Goal: Task Accomplishment & Management: Manage account settings

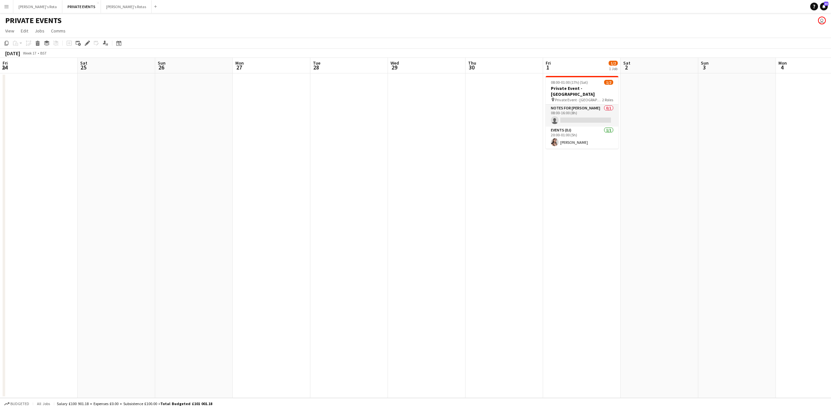
scroll to position [0, 222]
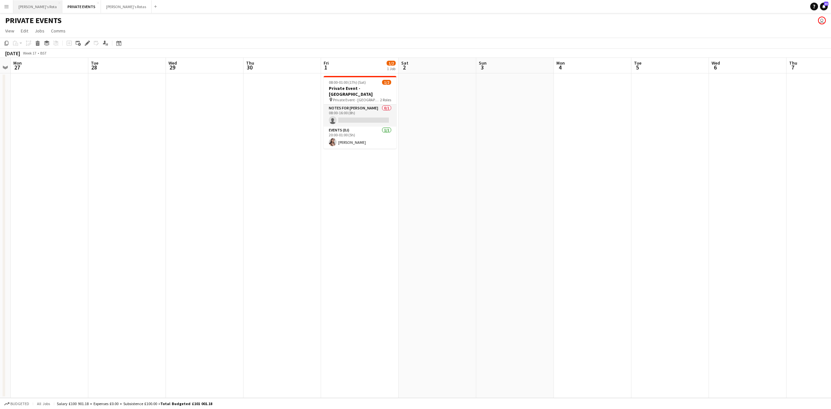
click at [39, 7] on button "[PERSON_NAME]'s Rota Close" at bounding box center [37, 6] width 49 height 13
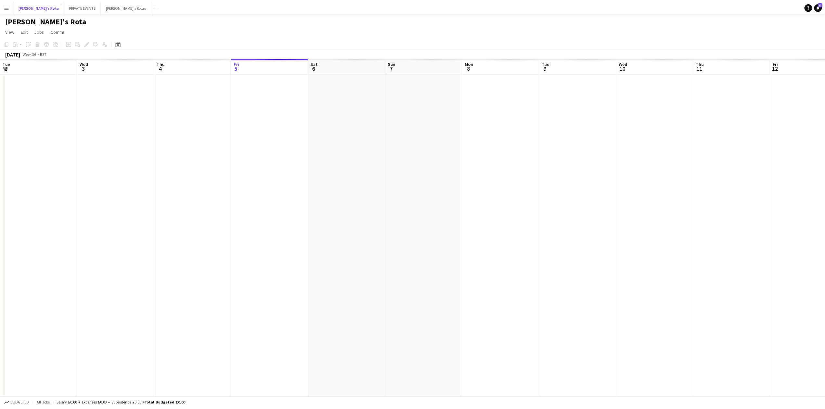
scroll to position [0, 155]
click at [134, 177] on app-calendar-viewport "Tue 2 Wed 3 Thu 4 Fri 5 Sat 6 Sun 7 Mon 8 Tue 9 Wed 10 Thu 11 Fri 12 Sat 13 Sun…" at bounding box center [412, 228] width 825 height 340
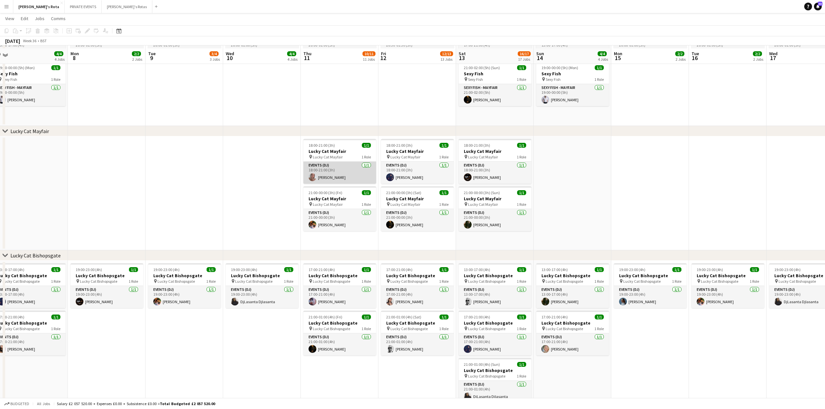
scroll to position [260, 0]
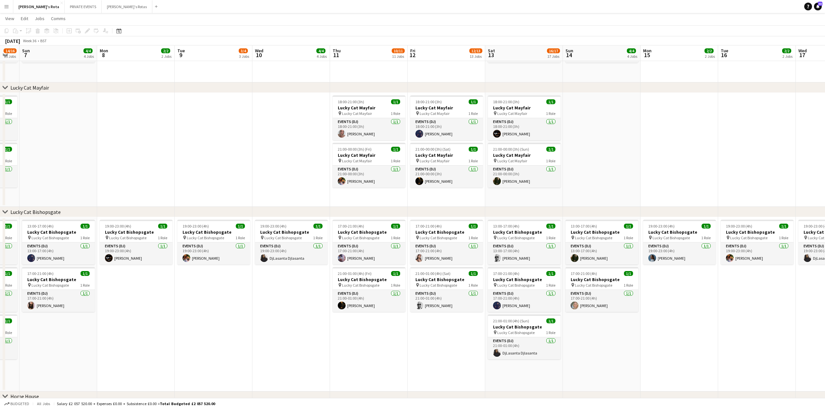
drag, startPoint x: 319, startPoint y: 342, endPoint x: 441, endPoint y: 341, distance: 121.8
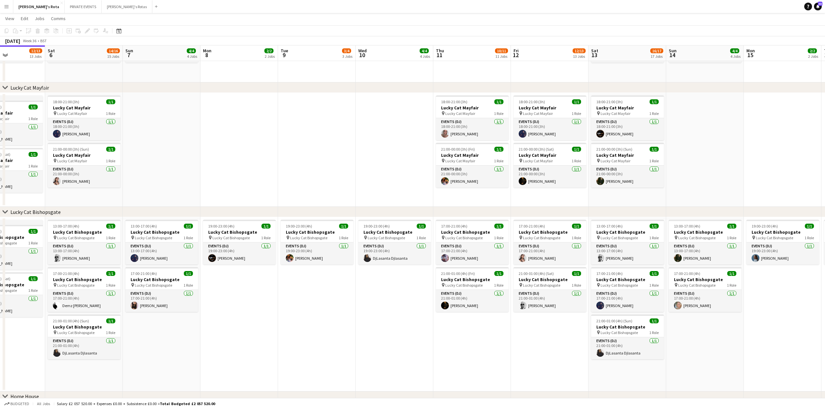
drag, startPoint x: 261, startPoint y: 341, endPoint x: 470, endPoint y: 334, distance: 208.6
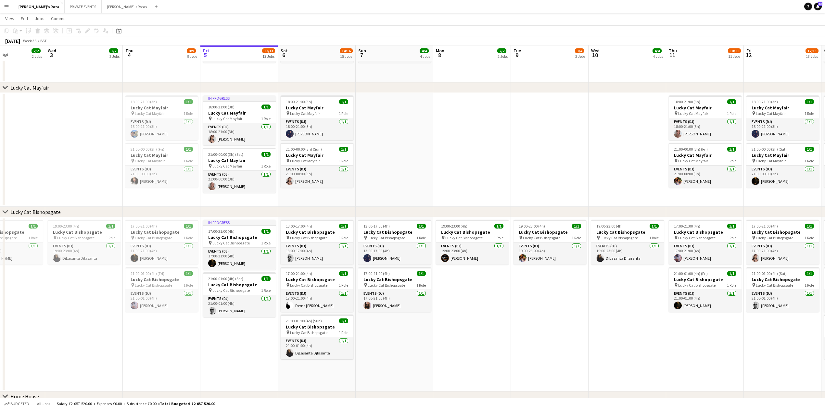
scroll to position [0, 188]
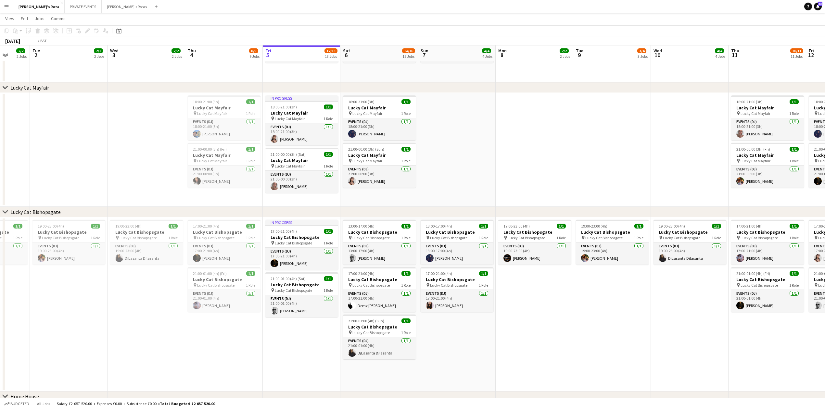
drag, startPoint x: 157, startPoint y: 336, endPoint x: 277, endPoint y: 344, distance: 121.1
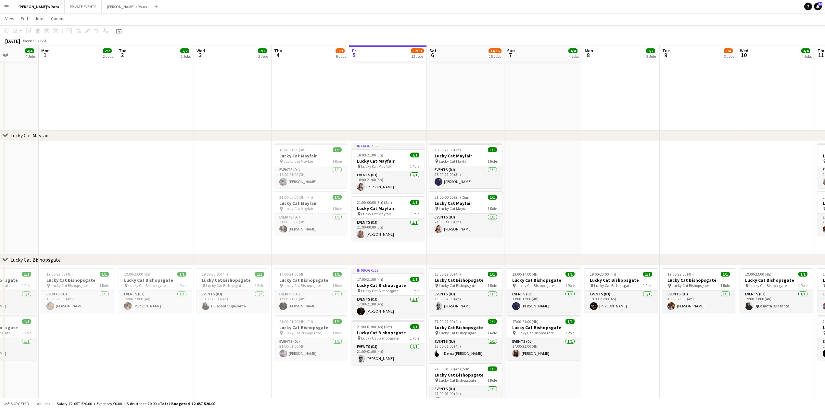
scroll to position [0, 177]
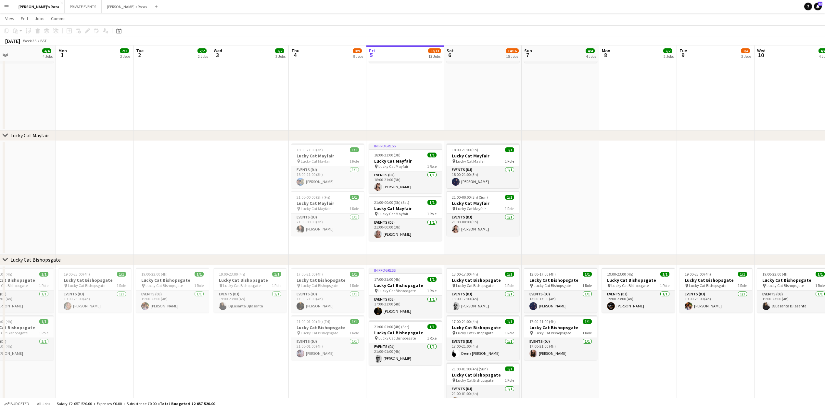
drag, startPoint x: 199, startPoint y: 343, endPoint x: 428, endPoint y: 342, distance: 229.3
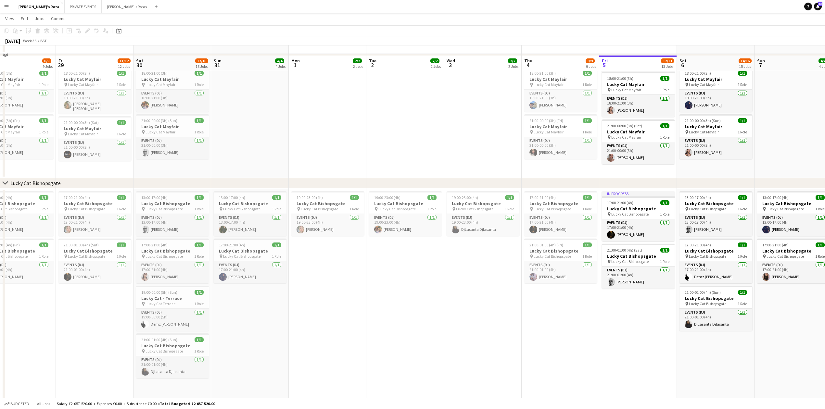
scroll to position [346, 0]
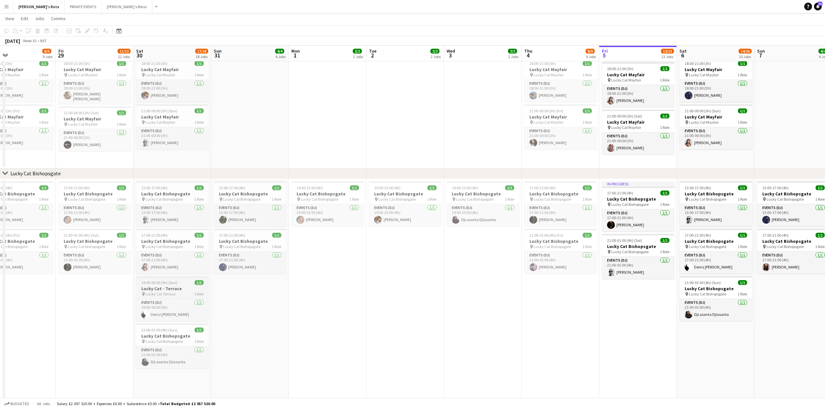
click at [175, 287] on h3 "Lucky Cat - Terrace" at bounding box center [172, 289] width 73 height 6
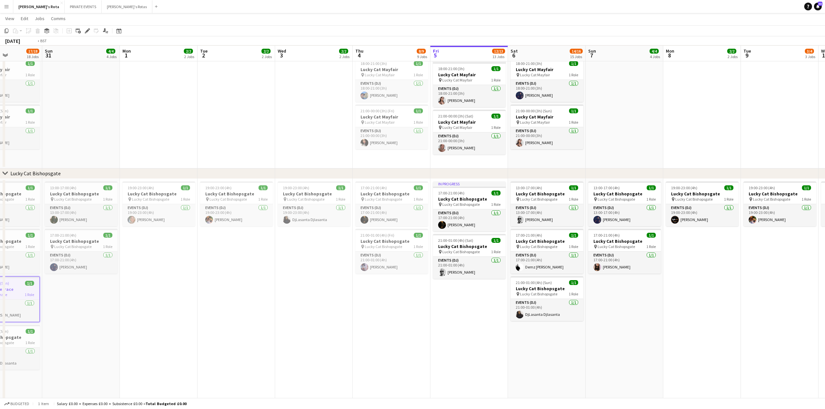
drag, startPoint x: 516, startPoint y: 316, endPoint x: 131, endPoint y: 307, distance: 384.6
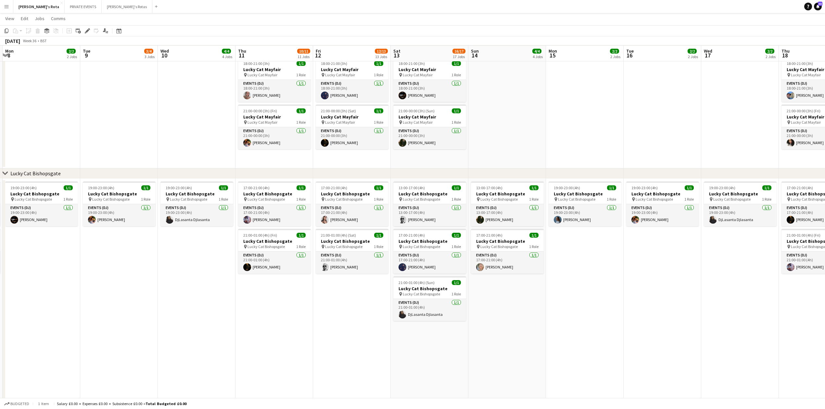
scroll to position [0, 216]
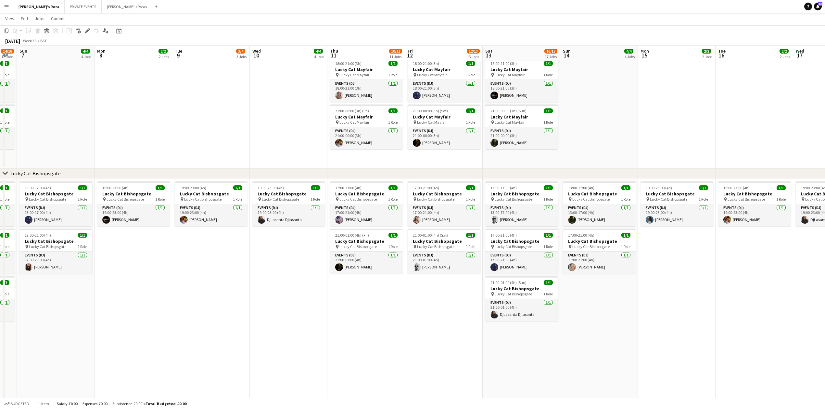
drag, startPoint x: 526, startPoint y: 319, endPoint x: 204, endPoint y: 320, distance: 322.2
click at [368, 300] on app-date-cell "17:00-21:00 (4h) 1/1 Lucky Cat Bishopsgate pin Lucky Cat Bishopsgate 1 Role Eve…" at bounding box center [366, 290] width 78 height 222
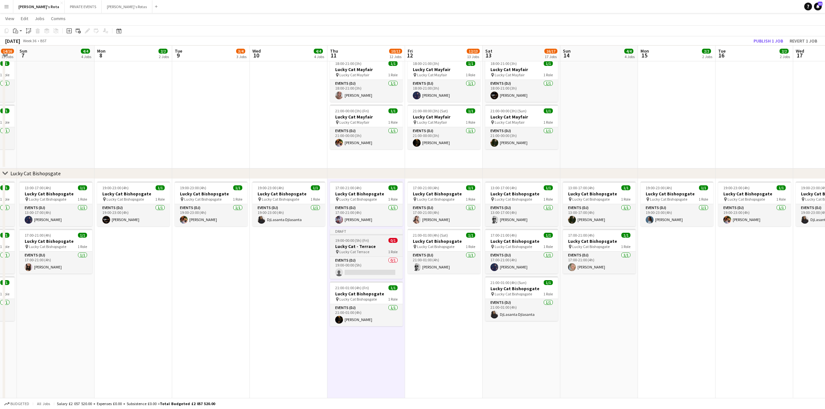
click at [375, 244] on h3 "Lucky Cat - Terrace" at bounding box center [366, 247] width 73 height 6
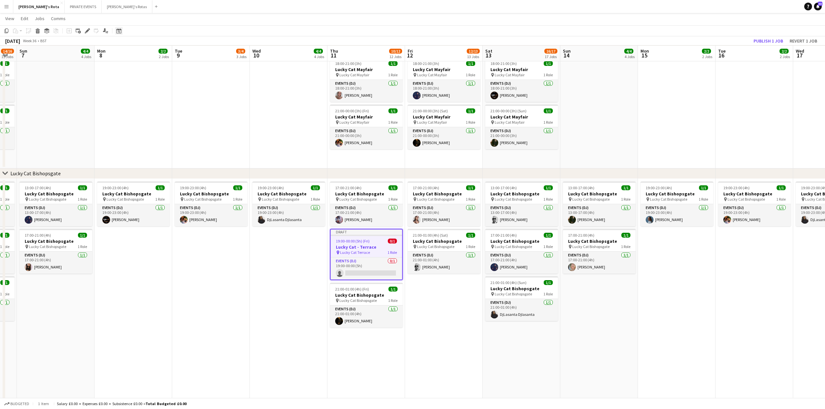
click at [121, 31] on icon at bounding box center [118, 30] width 5 height 5
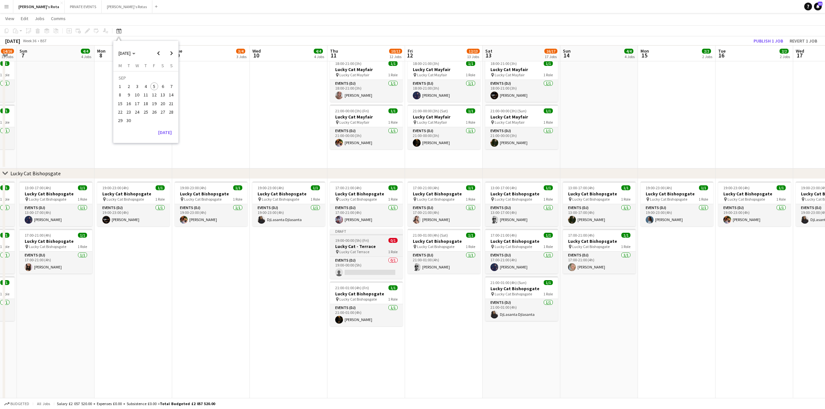
click at [364, 238] on app-job-card "Draft 19:00-00:00 (5h) (Fri) 0/1 Lucky Cat - Terrace pin Lucky Cat Terrace 1 Ro…" at bounding box center [366, 254] width 73 height 50
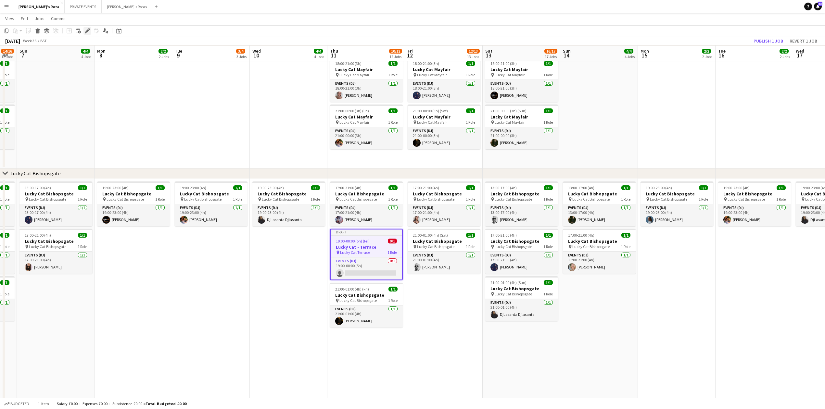
click at [87, 30] on icon at bounding box center [87, 31] width 4 height 4
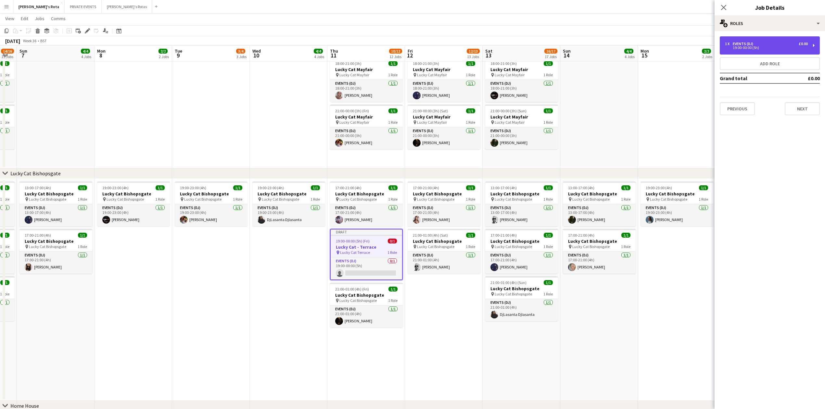
click at [734, 47] on div "19:00-00:00 (5h)" at bounding box center [766, 47] width 83 height 3
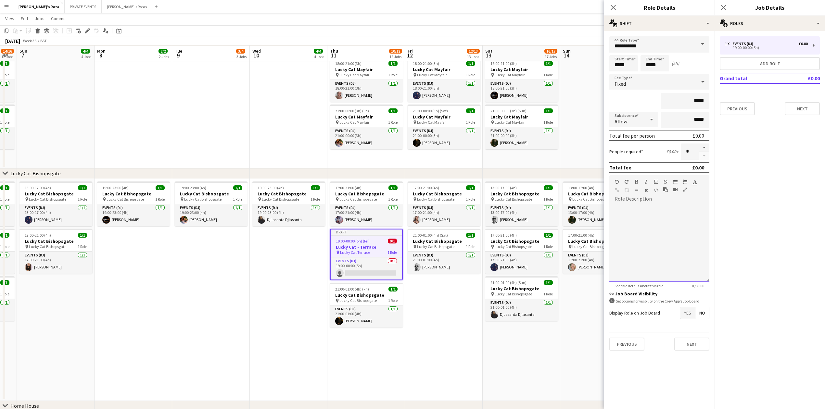
click at [637, 215] on div at bounding box center [659, 243] width 100 height 78
paste div
click at [622, 65] on input "*****" at bounding box center [623, 63] width 29 height 16
type input "*****"
click at [620, 73] on div at bounding box center [617, 74] width 13 height 6
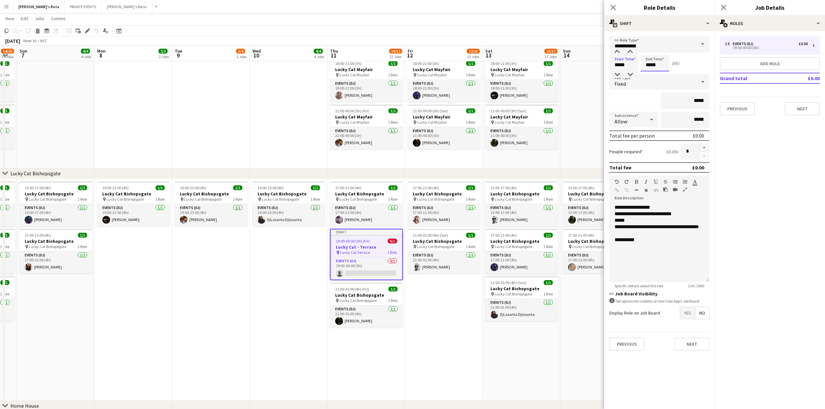
click at [651, 68] on input "*****" at bounding box center [654, 63] width 29 height 16
click at [650, 75] on div at bounding box center [648, 74] width 13 height 6
type input "*****"
click at [650, 75] on div at bounding box center [648, 74] width 13 height 6
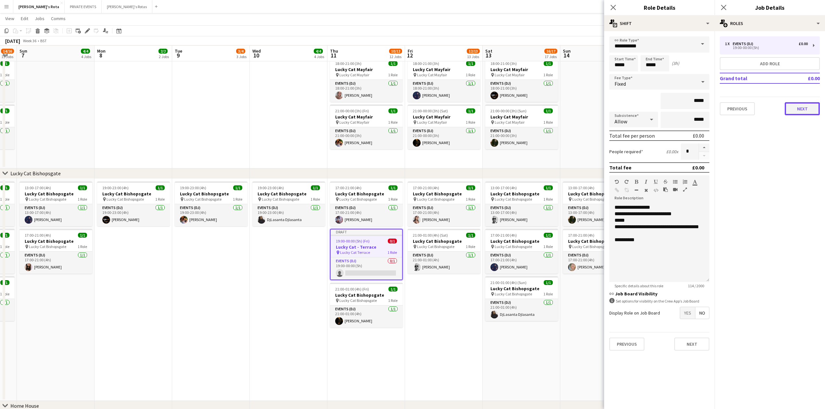
click at [802, 107] on button "Next" at bounding box center [802, 108] width 35 height 13
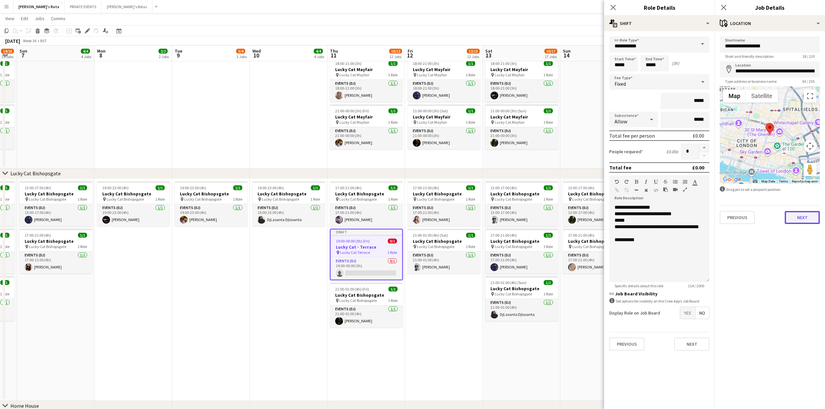
click at [797, 218] on button "Next" at bounding box center [802, 217] width 35 height 13
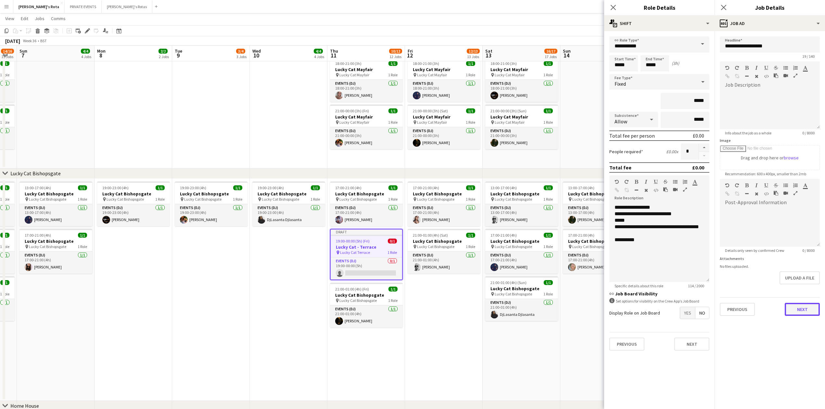
click at [805, 309] on button "Next" at bounding box center [802, 309] width 35 height 13
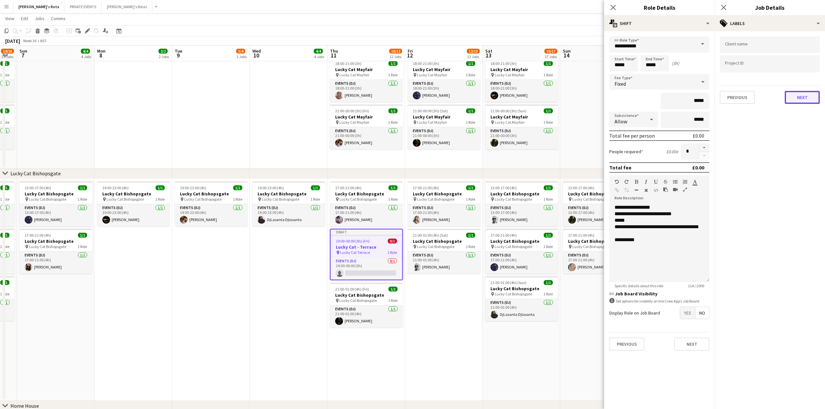
click at [787, 99] on button "Next" at bounding box center [802, 97] width 35 height 13
drag, startPoint x: 800, startPoint y: 68, endPoint x: 800, endPoint y: 73, distance: 4.9
click at [800, 69] on button "Next" at bounding box center [802, 67] width 35 height 13
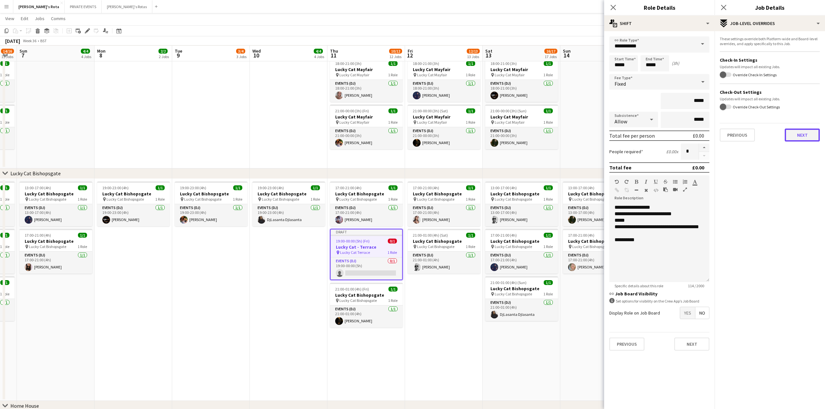
click at [805, 135] on button "Next" at bounding box center [802, 135] width 35 height 13
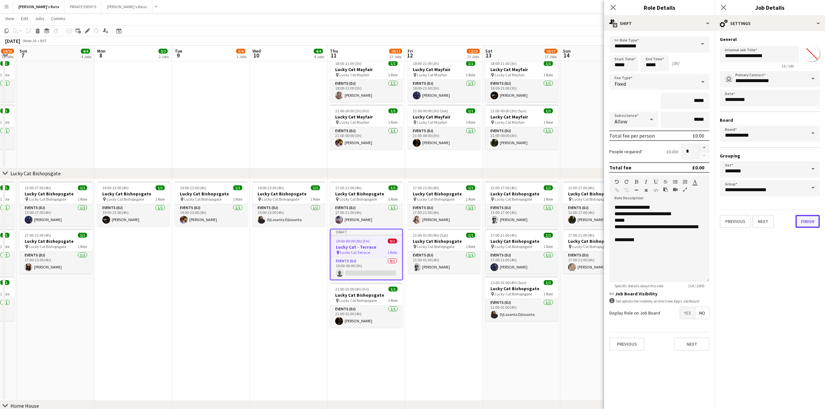
click at [813, 219] on button "Finish" at bounding box center [807, 221] width 24 height 13
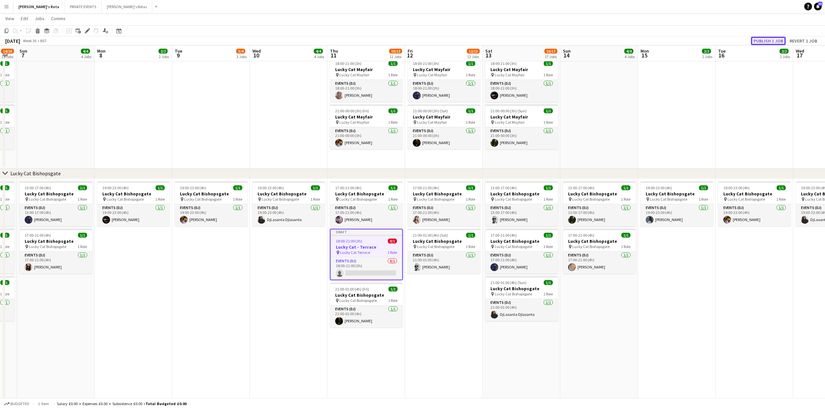
click at [775, 40] on button "Publish 1 job" at bounding box center [768, 41] width 35 height 8
click at [69, 2] on button "PRIVATE EVENTS Close" at bounding box center [83, 6] width 37 height 13
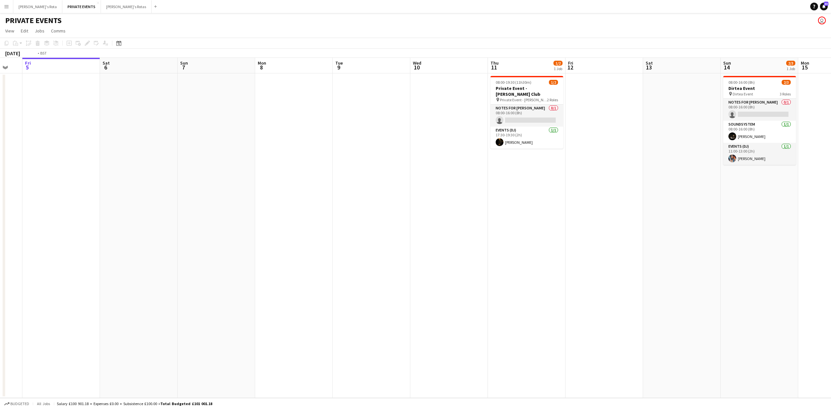
drag, startPoint x: 390, startPoint y: 133, endPoint x: 48, endPoint y: 135, distance: 342.3
click at [48, 135] on app-calendar-viewport "Tue 2 Wed 3 Thu 4 Fri 5 Sat 6 Sun 7 Mon 8 Tue 9 Wed 10 Thu 11 1/2 1 Job Fri 12 …" at bounding box center [415, 228] width 831 height 340
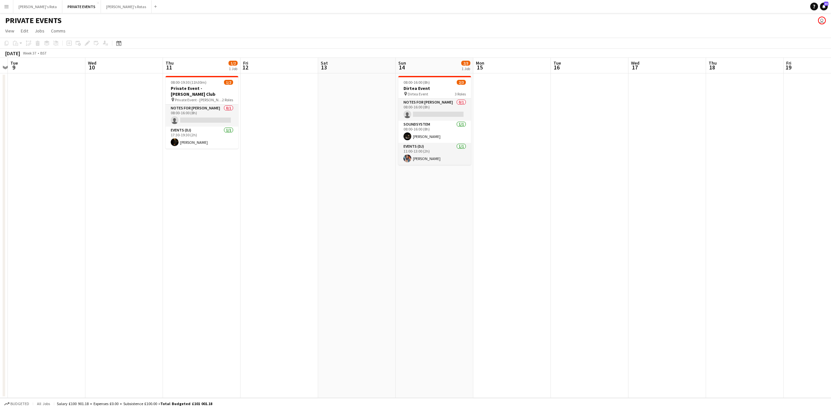
drag, startPoint x: 305, startPoint y: 167, endPoint x: 160, endPoint y: 176, distance: 145.1
click at [160, 176] on app-calendar-viewport "Sat 6 Sun 7 Mon 8 Tue 9 Wed 10 Thu 11 1/2 1 Job Fri 12 Sat 13 Sun 14 2/3 1 Job …" at bounding box center [415, 228] width 831 height 340
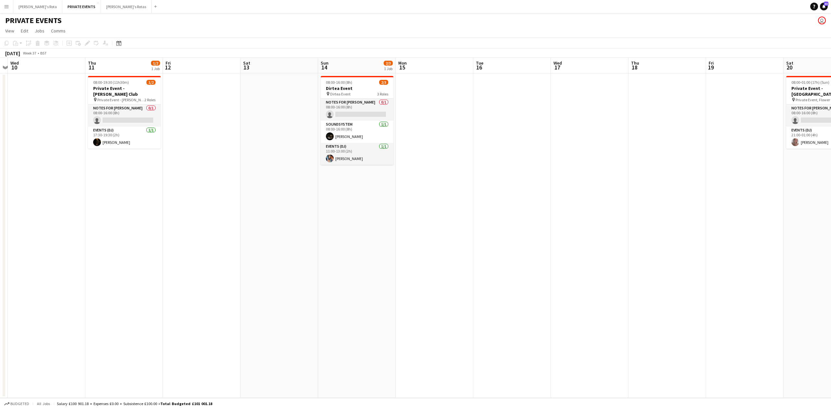
scroll to position [0, 257]
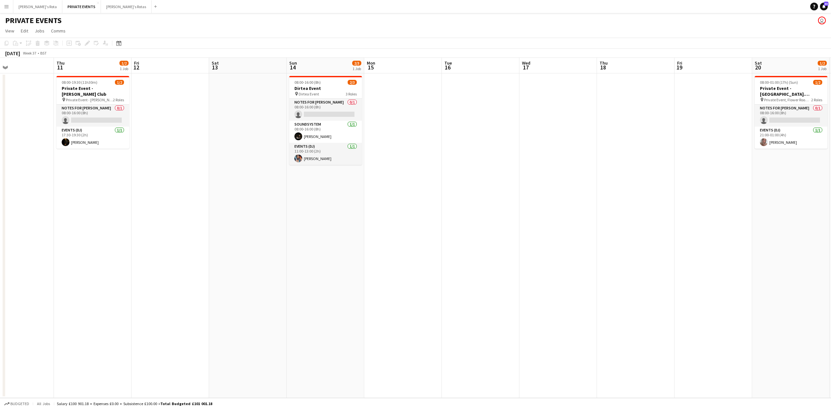
click at [267, 92] on app-date-cell at bounding box center [248, 235] width 78 height 325
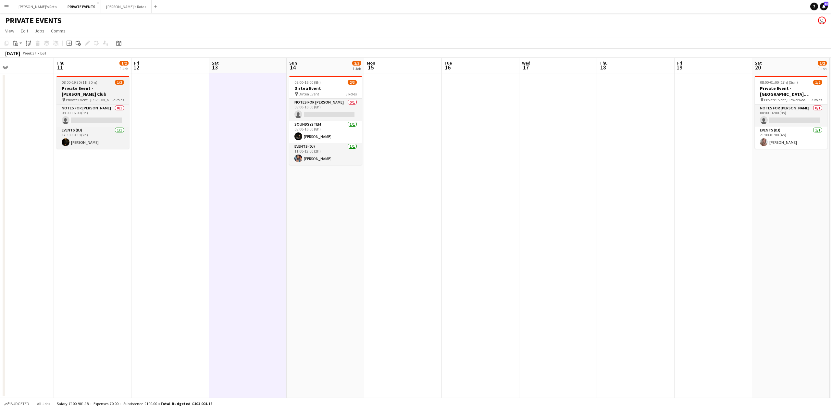
click at [62, 85] on span "08:00-19:30 (11h30m)" at bounding box center [80, 82] width 36 height 5
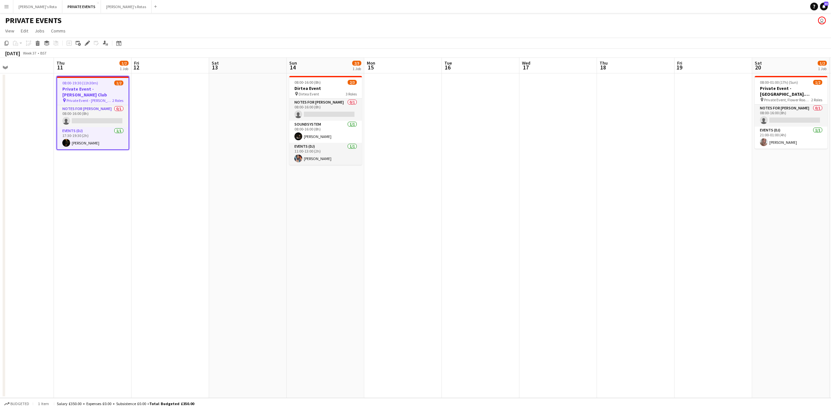
click at [244, 98] on app-date-cell at bounding box center [248, 235] width 78 height 325
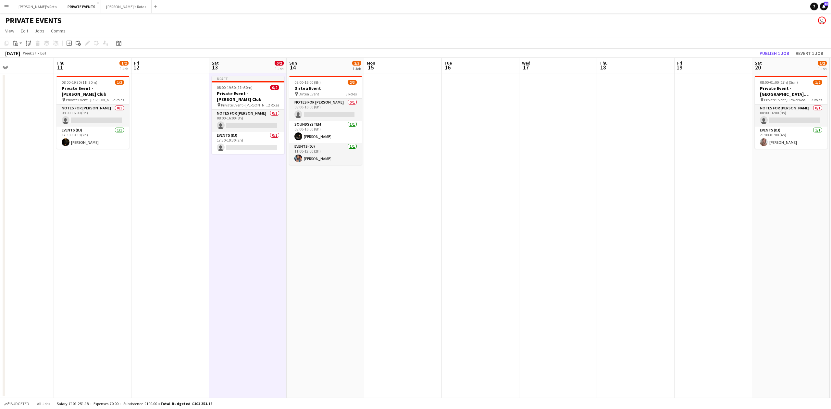
click at [244, 103] on span "Private Event - [PERSON_NAME] Club" at bounding box center [244, 105] width 47 height 5
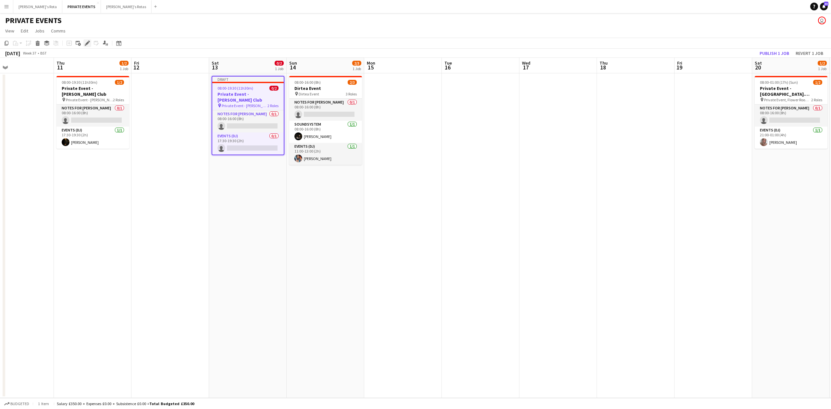
click at [88, 44] on icon "Edit" at bounding box center [87, 43] width 5 height 5
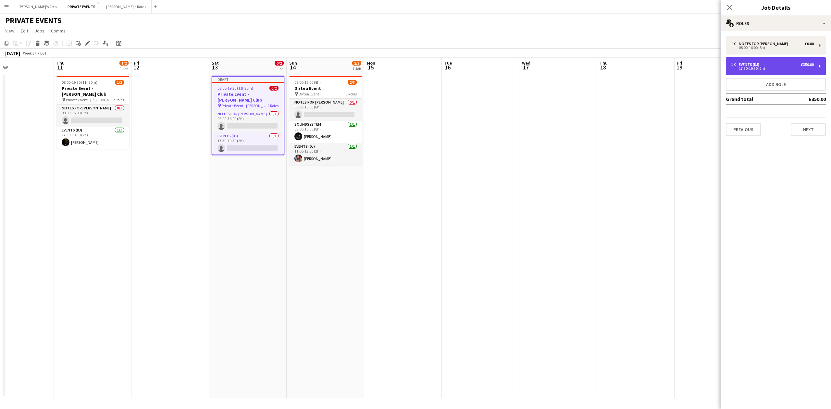
click at [760, 68] on div "17:30-19:30 (2h)" at bounding box center [772, 68] width 83 height 3
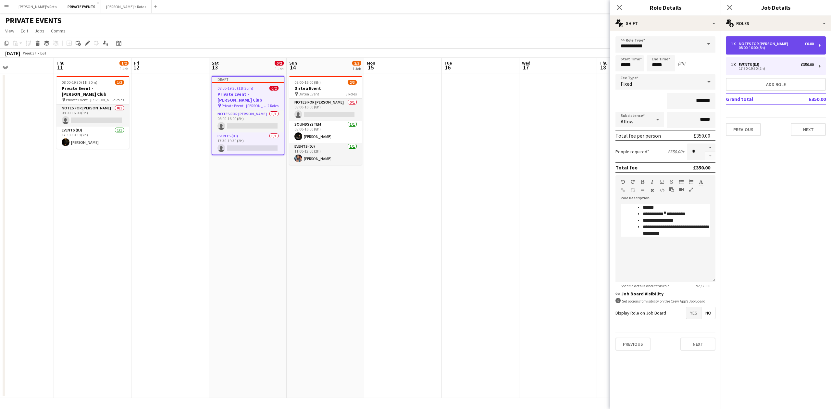
click at [754, 46] on div "08:00-16:00 (8h)" at bounding box center [772, 47] width 83 height 3
type input "**********"
type input "*****"
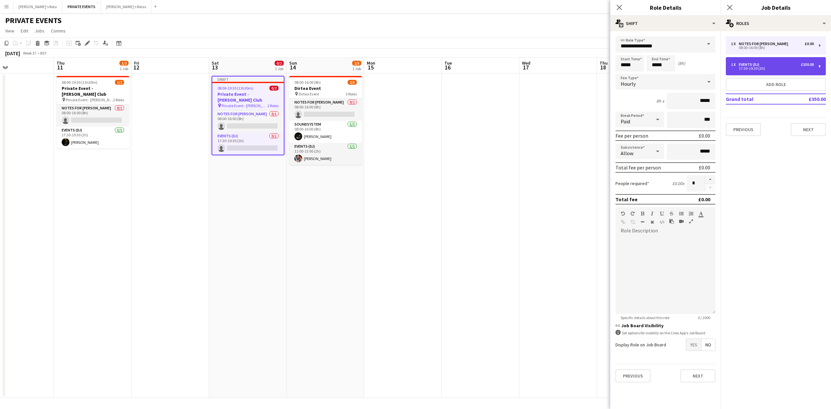
click at [761, 70] on div "17:30-19:30 (2h)" at bounding box center [772, 68] width 83 height 3
type input "**********"
type input "*****"
type input "*******"
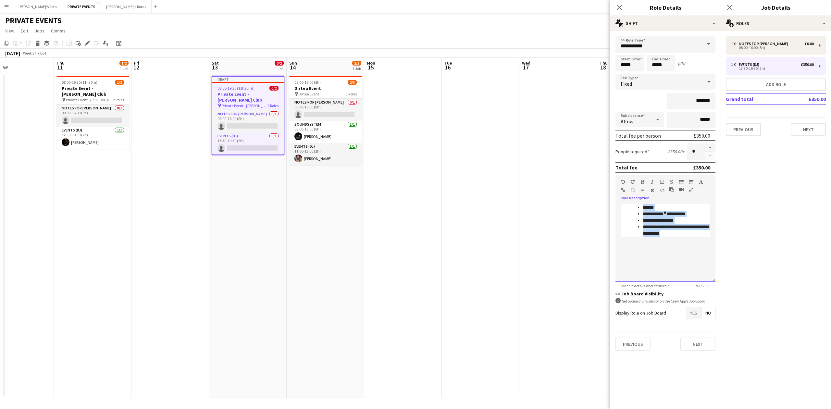
drag, startPoint x: 682, startPoint y: 233, endPoint x: 625, endPoint y: 198, distance: 67.2
click at [625, 198] on div "**********" at bounding box center [666, 228] width 100 height 107
click at [642, 65] on input "*****" at bounding box center [630, 63] width 29 height 16
click at [624, 51] on div at bounding box center [623, 52] width 13 height 6
type input "*****"
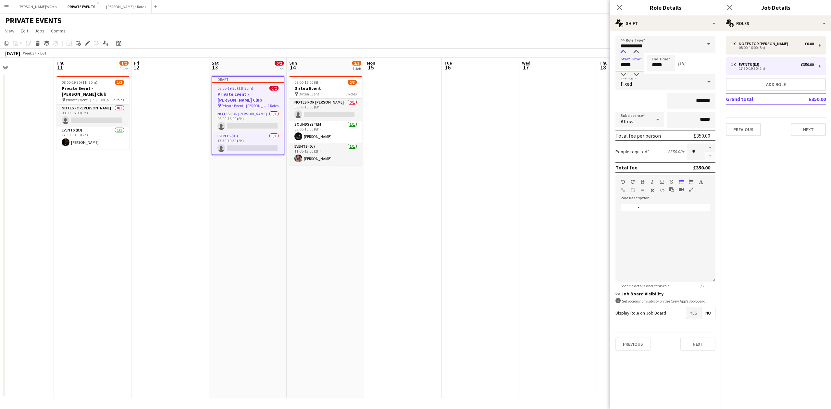
click at [626, 51] on div at bounding box center [623, 52] width 13 height 6
click at [661, 64] on input "*****" at bounding box center [661, 63] width 29 height 16
click at [655, 52] on div at bounding box center [654, 52] width 13 height 6
click at [656, 51] on div at bounding box center [654, 52] width 13 height 6
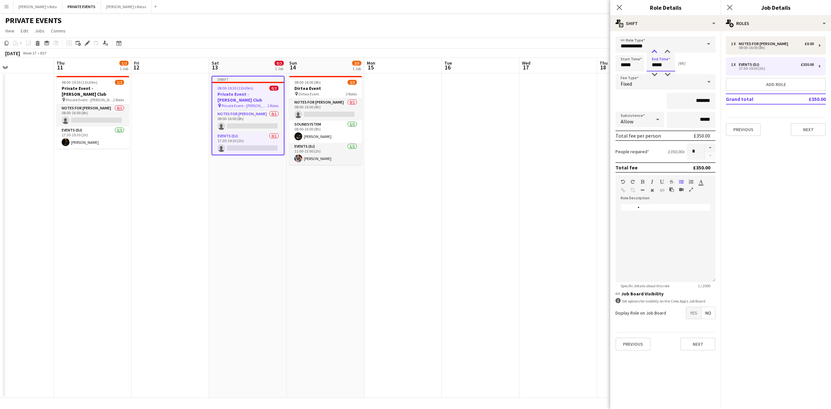
click at [656, 51] on div at bounding box center [654, 52] width 13 height 6
click at [669, 73] on div at bounding box center [667, 74] width 13 height 6
type input "*****"
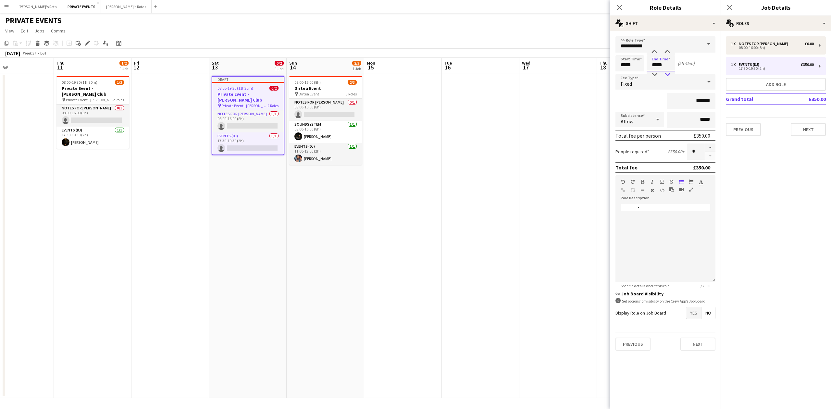
click at [669, 73] on div at bounding box center [667, 74] width 13 height 6
click at [703, 98] on input "*******" at bounding box center [691, 101] width 49 height 16
type input "**"
click at [786, 42] on div "1 x Notes for [PERSON_NAME] £0.00" at bounding box center [772, 44] width 83 height 5
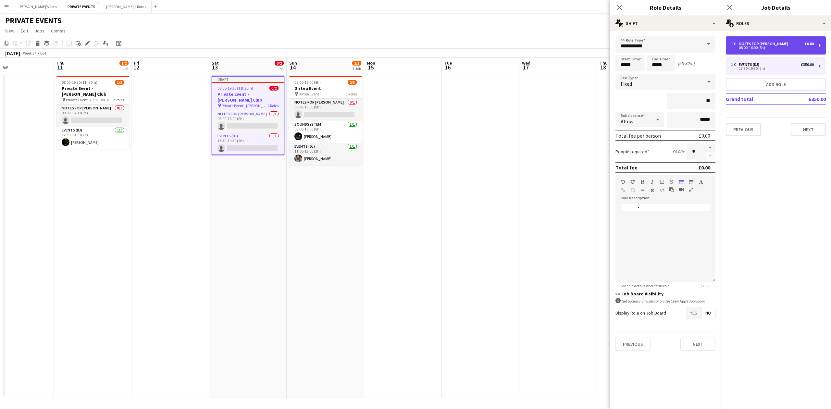
type input "**********"
type input "*****"
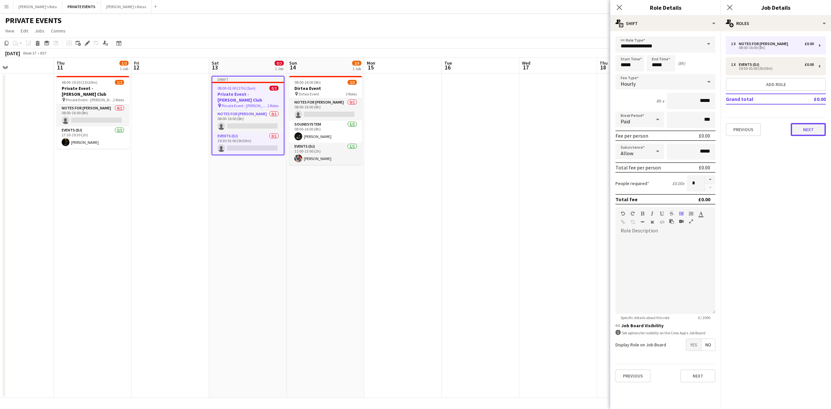
click at [806, 129] on button "Next" at bounding box center [808, 129] width 35 height 13
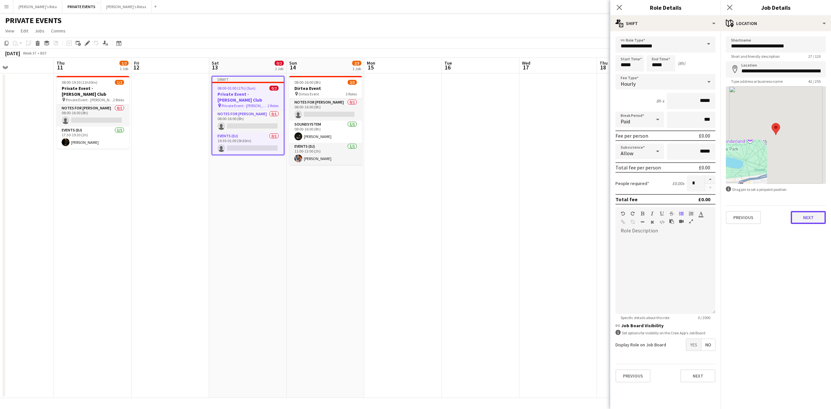
click at [801, 219] on button "Next" at bounding box center [808, 217] width 35 height 13
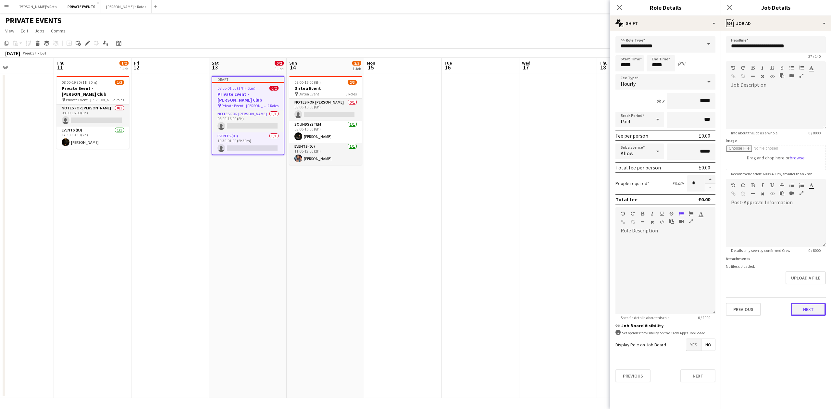
drag, startPoint x: 816, startPoint y: 307, endPoint x: 798, endPoint y: 291, distance: 23.7
click at [816, 307] on button "Next" at bounding box center [808, 309] width 35 height 13
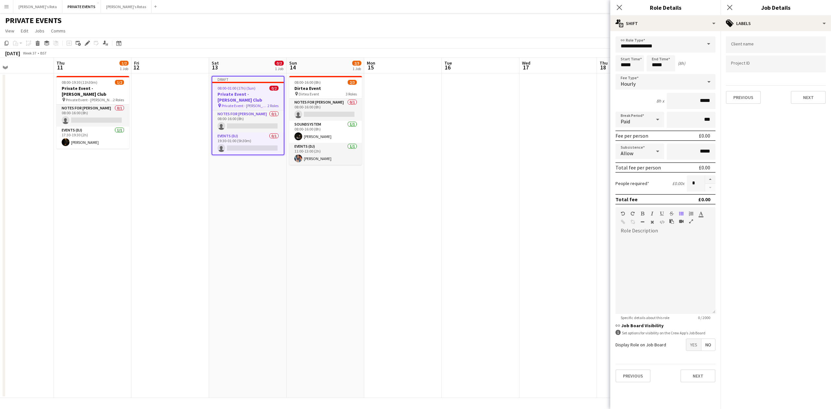
click at [800, 103] on div "Client name Project ID Previous Next" at bounding box center [776, 70] width 110 height 78
click at [800, 97] on button "Next" at bounding box center [808, 97] width 35 height 13
drag, startPoint x: 815, startPoint y: 61, endPoint x: 811, endPoint y: 64, distance: 4.4
click at [811, 64] on div "Previous Next" at bounding box center [776, 64] width 100 height 19
click at [811, 64] on button "Next" at bounding box center [808, 67] width 35 height 13
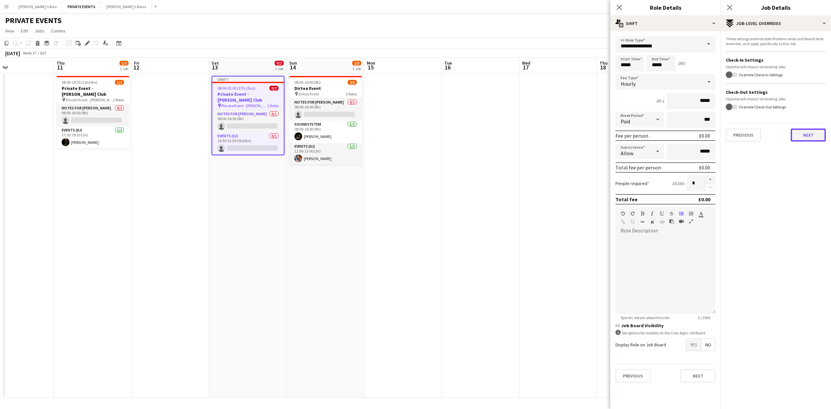
click at [806, 133] on button "Next" at bounding box center [808, 135] width 35 height 13
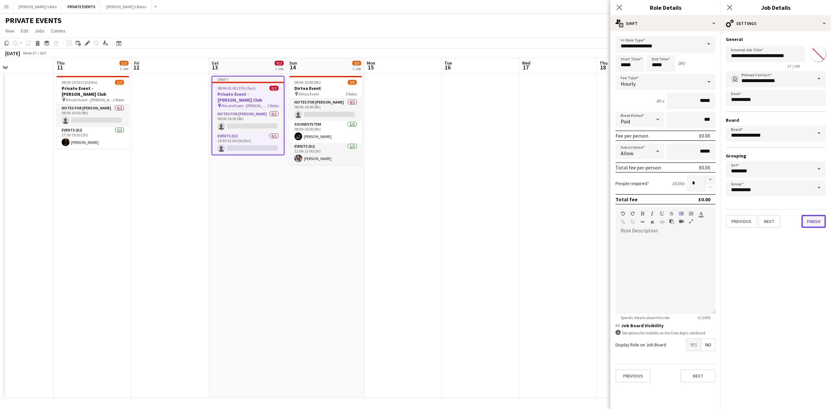
click at [815, 215] on button "Finish" at bounding box center [814, 221] width 24 height 13
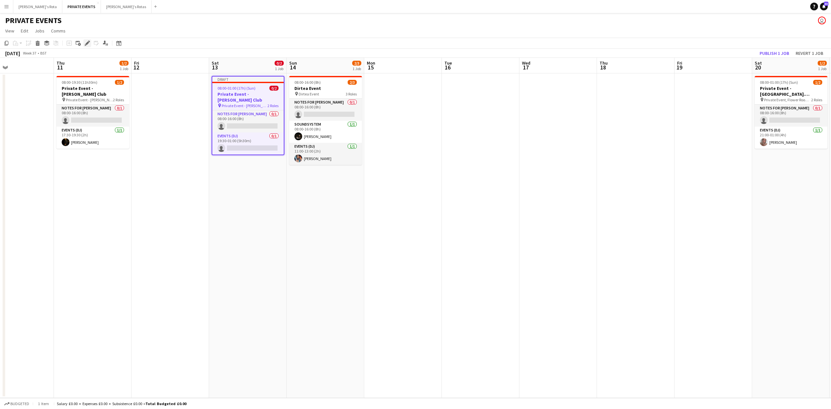
click at [87, 43] on icon at bounding box center [87, 44] width 4 height 4
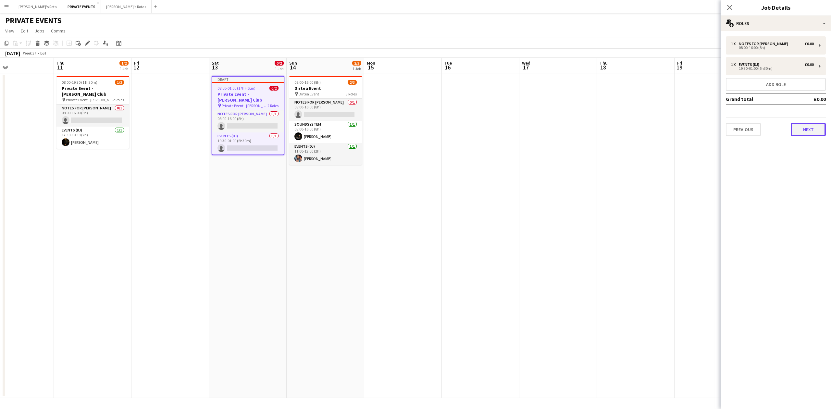
click at [811, 130] on button "Next" at bounding box center [808, 129] width 35 height 13
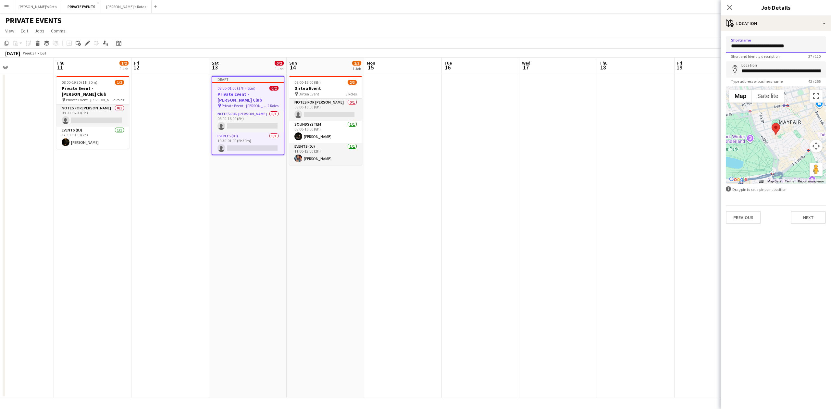
drag, startPoint x: 763, startPoint y: 47, endPoint x: 807, endPoint y: 45, distance: 44.9
click at [807, 45] on input "**********" at bounding box center [776, 44] width 100 height 16
type input "**********"
drag, startPoint x: 798, startPoint y: 220, endPoint x: 801, endPoint y: 211, distance: 9.2
click at [798, 219] on button "Next" at bounding box center [808, 217] width 35 height 13
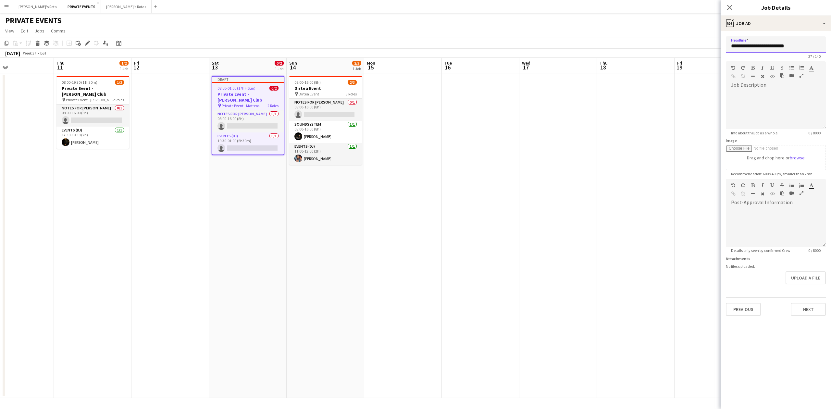
drag, startPoint x: 763, startPoint y: 44, endPoint x: 831, endPoint y: 47, distance: 67.6
click at [831, 47] on form "**********" at bounding box center [776, 176] width 110 height 280
type input "**********"
click at [821, 309] on button "Next" at bounding box center [808, 309] width 35 height 13
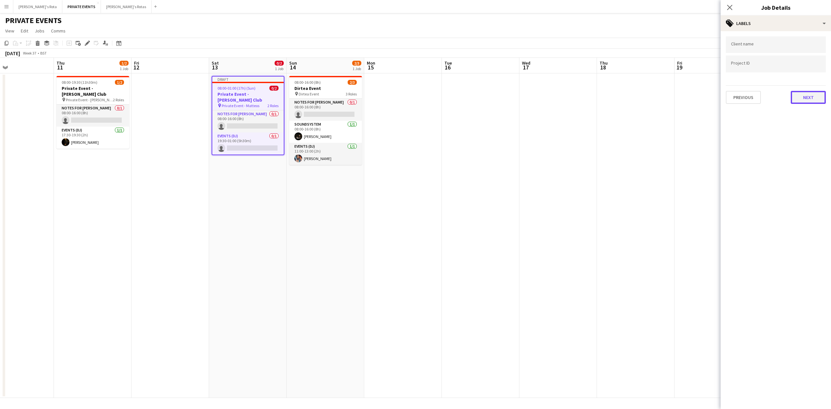
click at [811, 97] on button "Next" at bounding box center [808, 97] width 35 height 13
click at [810, 67] on button "Next" at bounding box center [808, 67] width 35 height 13
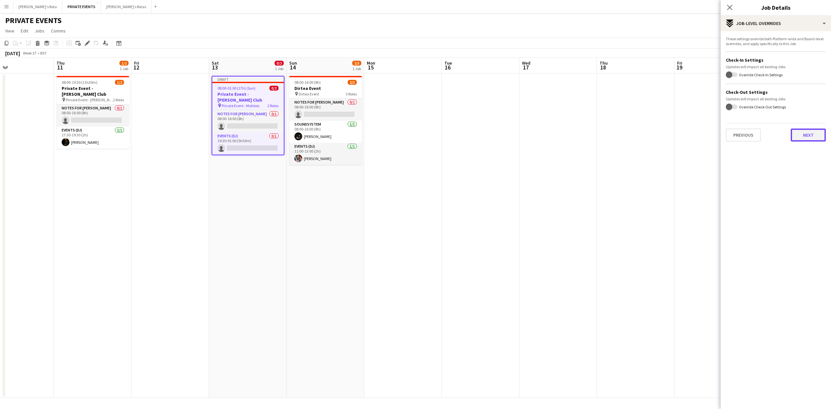
click at [805, 136] on button "Next" at bounding box center [808, 135] width 35 height 13
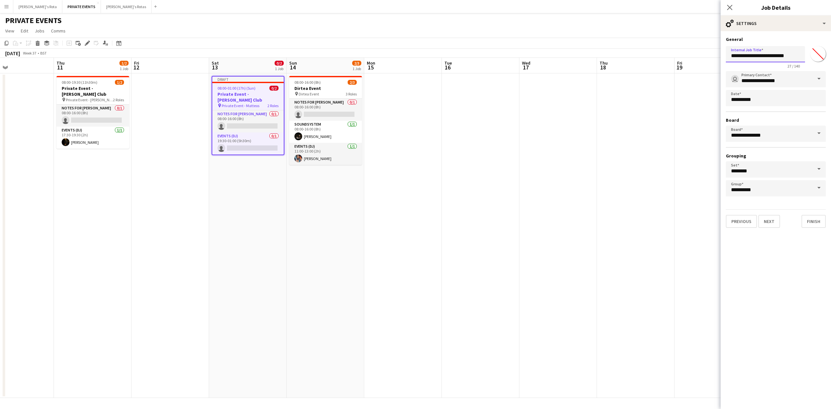
drag, startPoint x: 764, startPoint y: 56, endPoint x: 831, endPoint y: 55, distance: 66.3
click at [831, 55] on form "**********" at bounding box center [776, 132] width 110 height 192
type input "**********"
click at [811, 220] on button "Finish" at bounding box center [814, 221] width 24 height 13
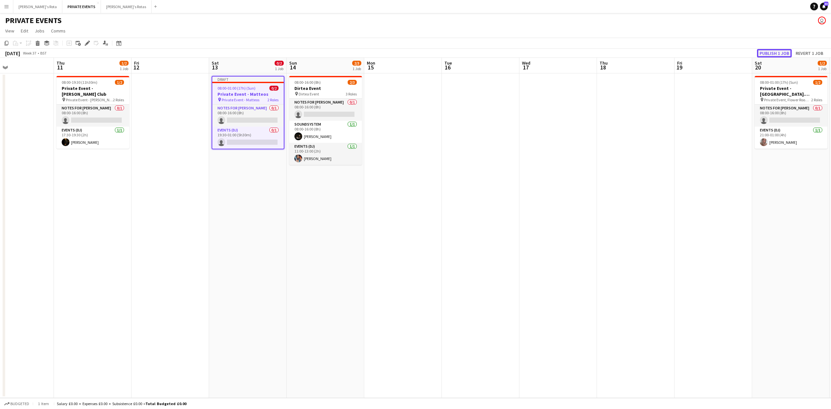
click at [765, 54] on button "Publish 1 job" at bounding box center [774, 53] width 35 height 8
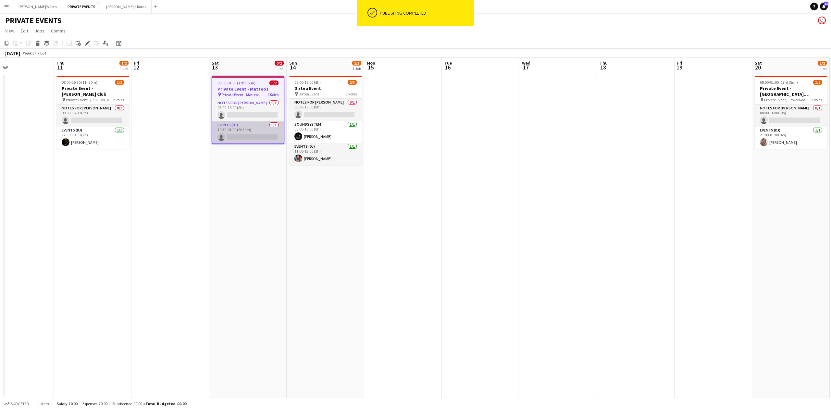
click at [237, 136] on app-card-role "Events (DJ) 0/1 19:30-01:00 (5h30m) single-neutral-actions" at bounding box center [247, 132] width 71 height 22
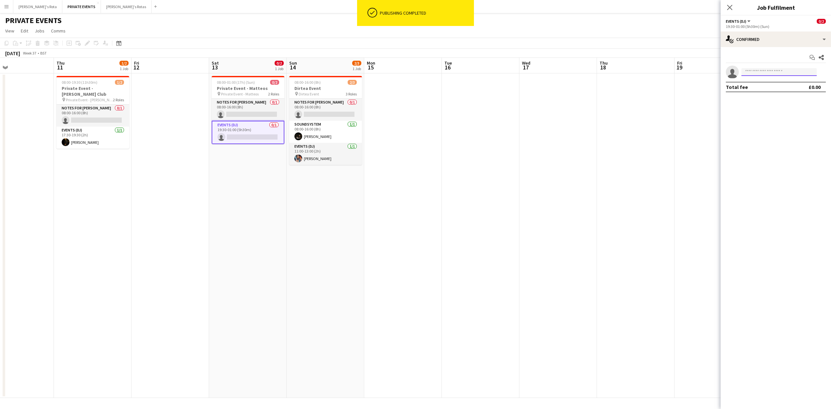
click at [777, 73] on input at bounding box center [779, 72] width 75 height 8
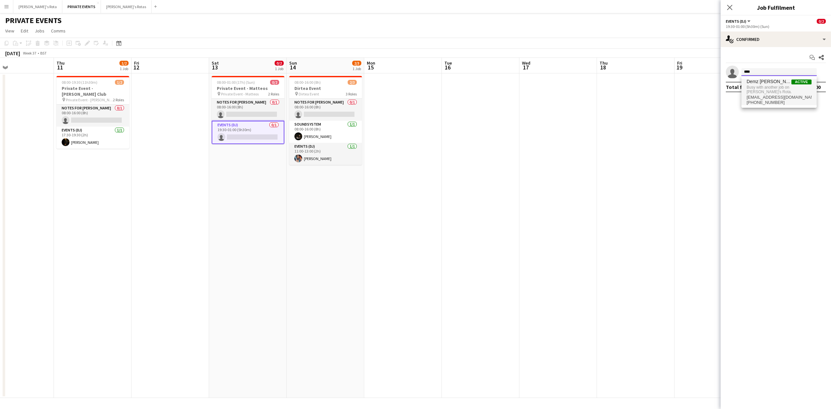
type input "****"
click at [772, 87] on span "Busy with another job on [PERSON_NAME]'s Rota." at bounding box center [779, 89] width 65 height 11
click at [238, 214] on app-date-cell "08:00-01:00 (17h) (Sun) 0/2 Private Event - [PERSON_NAME] pin Private Event - […" at bounding box center [248, 235] width 78 height 325
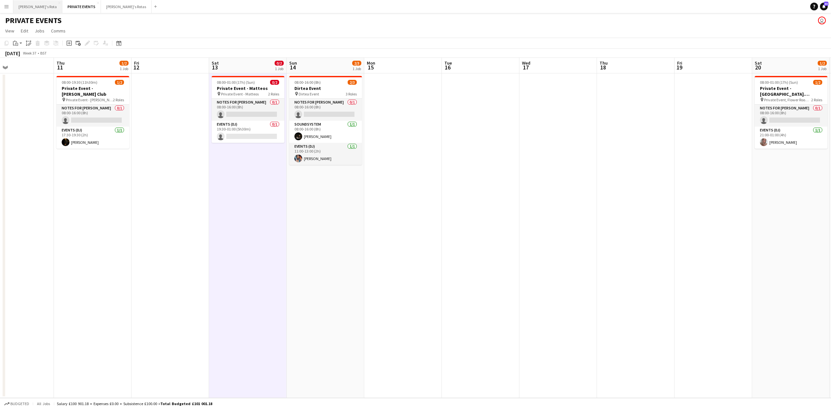
click at [20, 0] on button "[PERSON_NAME]'s Rota Close" at bounding box center [37, 6] width 49 height 13
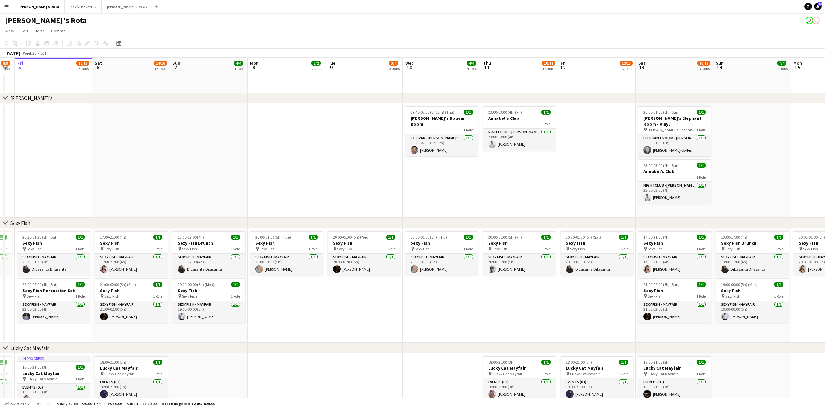
drag, startPoint x: 310, startPoint y: 142, endPoint x: 34, endPoint y: 142, distance: 276.0
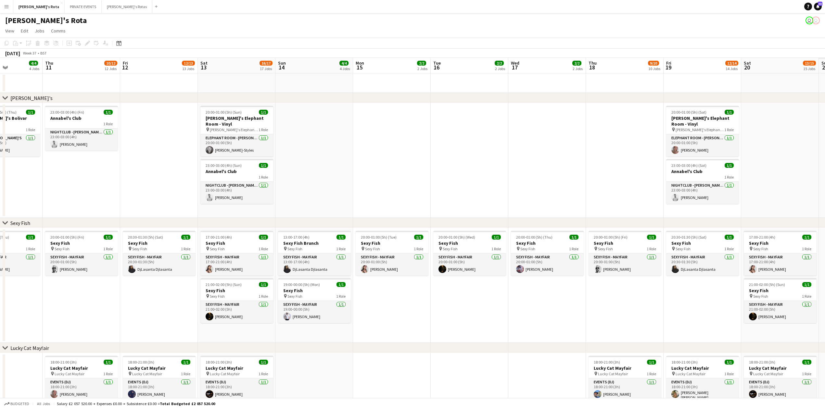
drag, startPoint x: 386, startPoint y: 187, endPoint x: 219, endPoint y: 184, distance: 167.6
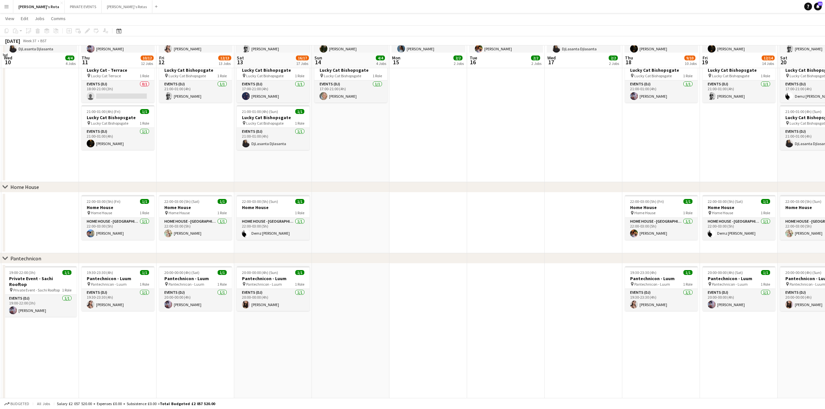
scroll to position [476, 0]
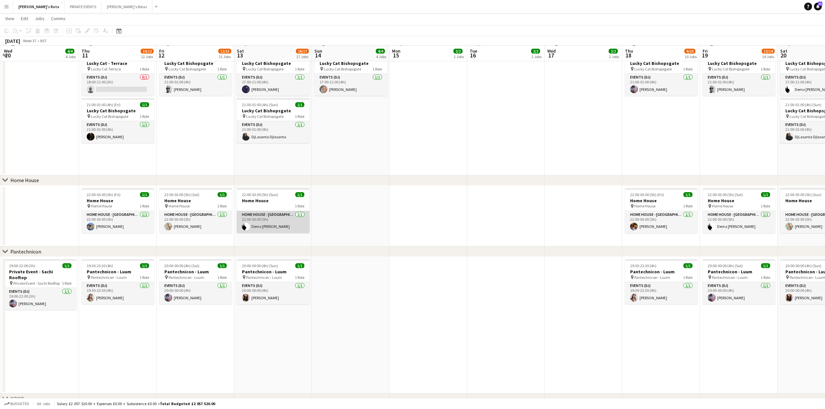
click at [266, 229] on app-card-role "HOME HOUSE - [GEOGRAPHIC_DATA] [DATE] 22:00-03:00 (5h) Demz [PERSON_NAME]" at bounding box center [273, 222] width 73 height 22
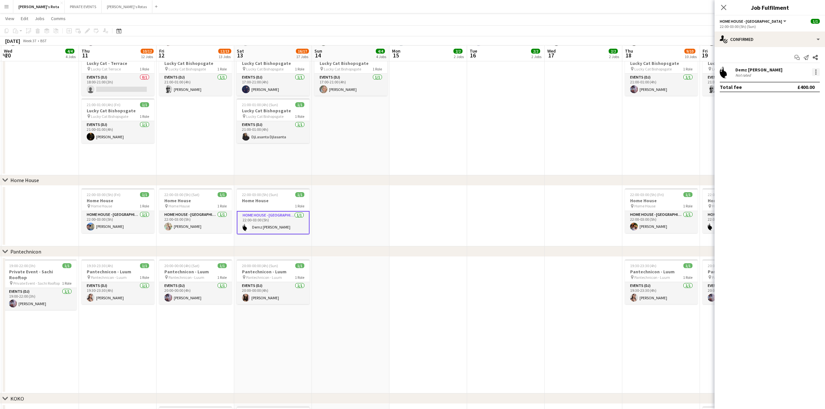
click at [819, 73] on div "Demz [PERSON_NAME] Not rated" at bounding box center [769, 72] width 110 height 13
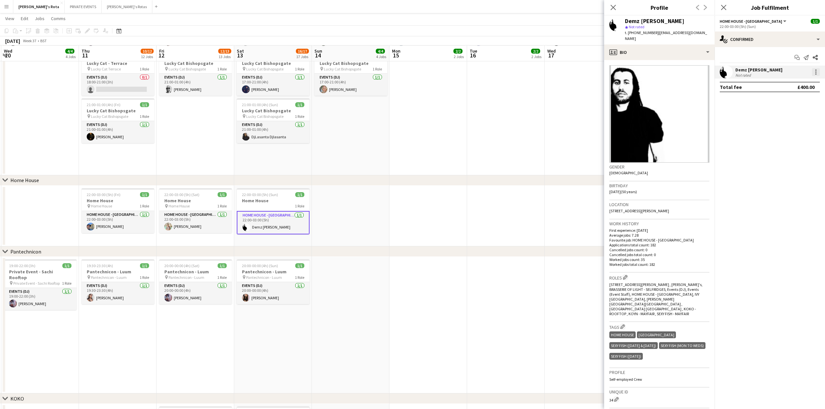
click at [817, 74] on div at bounding box center [816, 72] width 8 height 8
click at [798, 145] on span "Remove" at bounding box center [794, 147] width 40 height 6
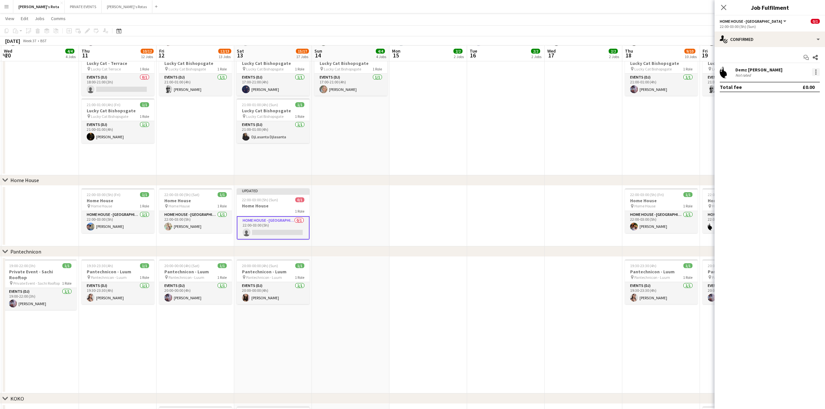
click at [813, 71] on div at bounding box center [815, 72] width 9 height 8
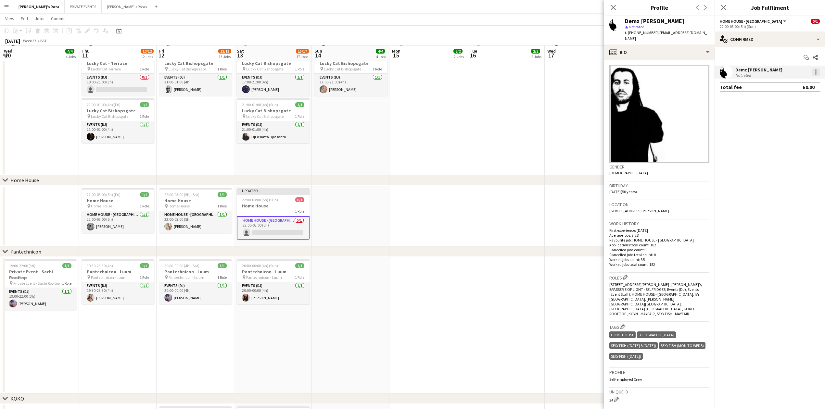
click at [818, 71] on div at bounding box center [816, 72] width 8 height 8
click at [800, 144] on span "Remove" at bounding box center [794, 147] width 40 height 6
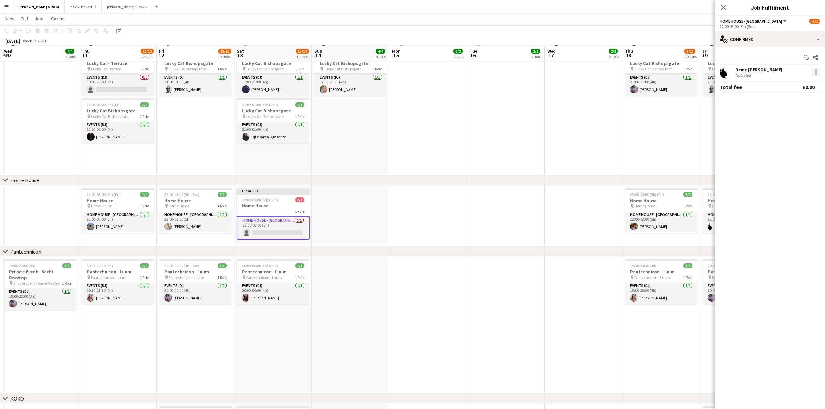
click at [815, 73] on div at bounding box center [816, 72] width 8 height 8
click at [784, 145] on span "Remove" at bounding box center [783, 147] width 19 height 6
click at [724, 7] on icon at bounding box center [723, 7] width 6 height 6
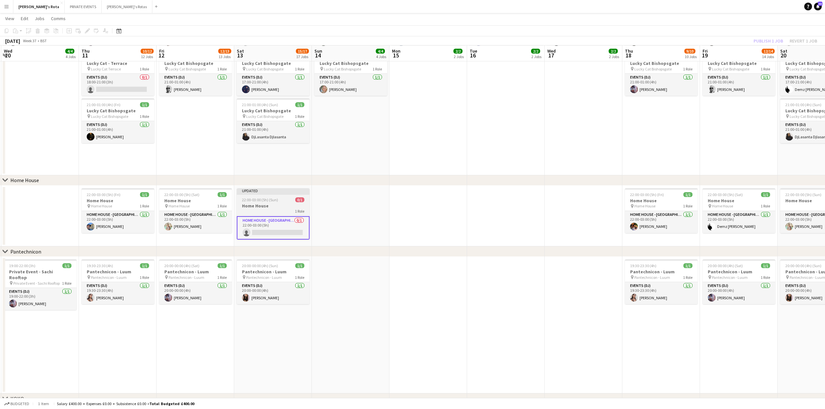
click at [256, 198] on span "22:00-03:00 (5h) (Sun)" at bounding box center [260, 199] width 36 height 5
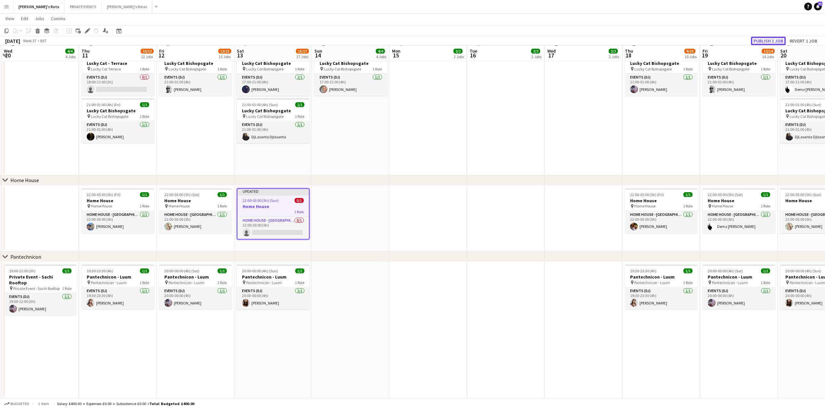
click at [769, 37] on button "Publish 1 job" at bounding box center [768, 41] width 35 height 8
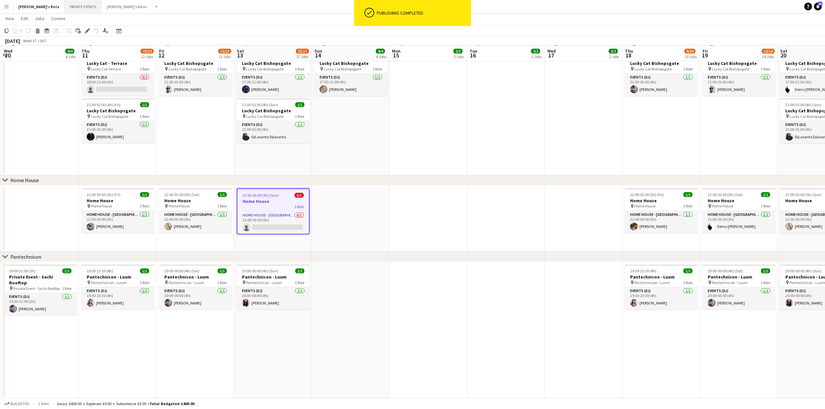
click at [66, 6] on button "PRIVATE EVENTS Close" at bounding box center [83, 6] width 37 height 13
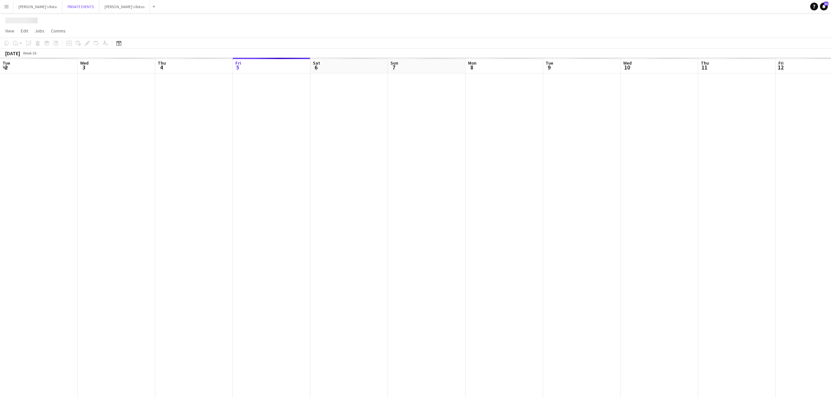
scroll to position [0, 155]
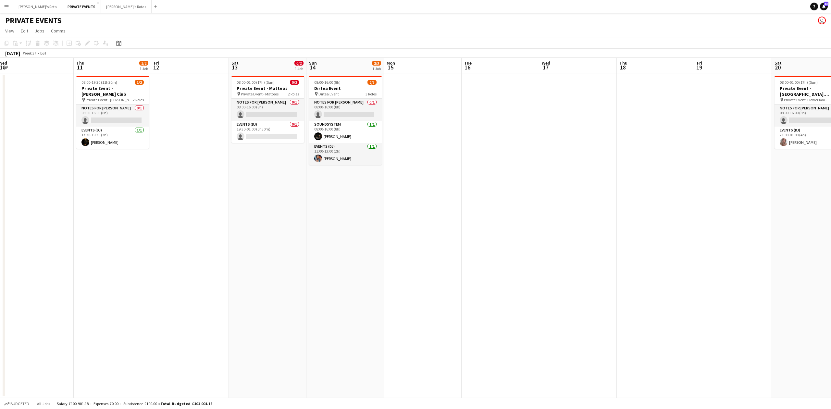
drag, startPoint x: 526, startPoint y: 198, endPoint x: 213, endPoint y: 210, distance: 313.3
click at [213, 210] on app-calendar-viewport "Sun 7 Mon 8 Tue 9 Wed 10 Thu 11 1/2 1 Job Fri 12 Sat 13 0/2 1 Job Sun 14 2/3 1 …" at bounding box center [415, 228] width 831 height 340
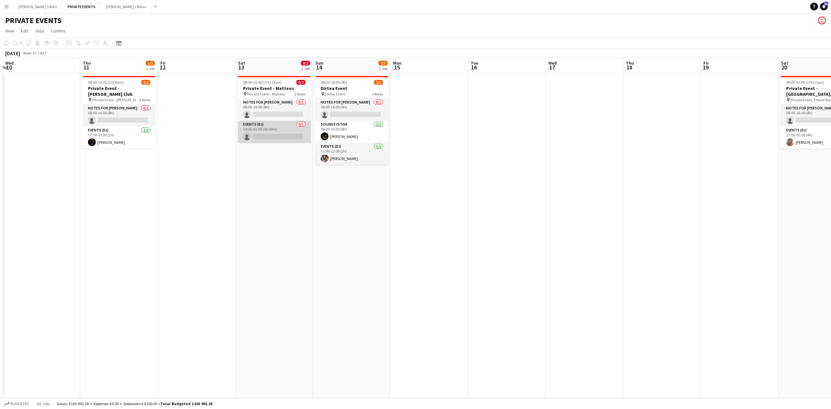
click at [256, 134] on app-card-role "Events (DJ) 0/1 19:30-01:00 (5h30m) single-neutral-actions" at bounding box center [274, 132] width 73 height 22
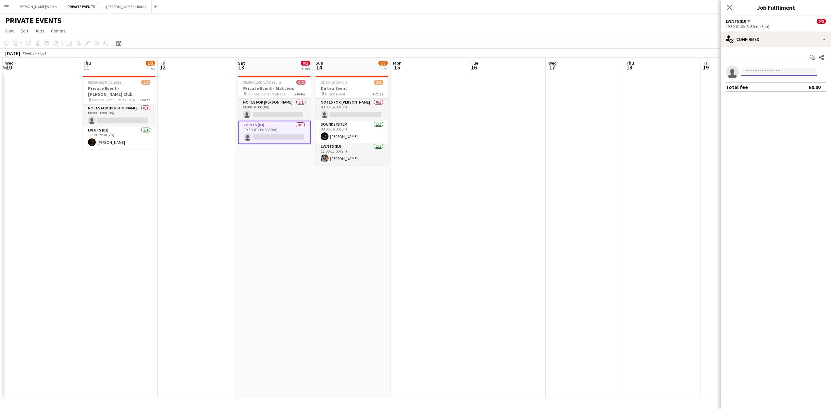
click at [754, 70] on input at bounding box center [779, 72] width 75 height 8
type input "****"
click at [759, 90] on span "[PHONE_NUMBER]" at bounding box center [779, 91] width 65 height 5
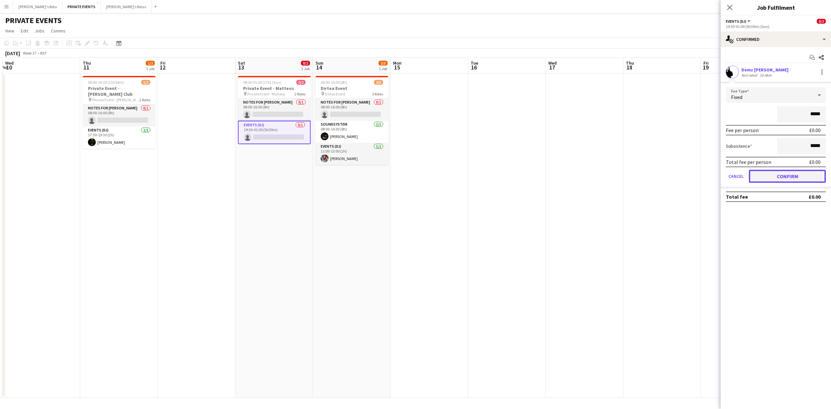
click at [790, 177] on button "Confirm" at bounding box center [787, 176] width 77 height 13
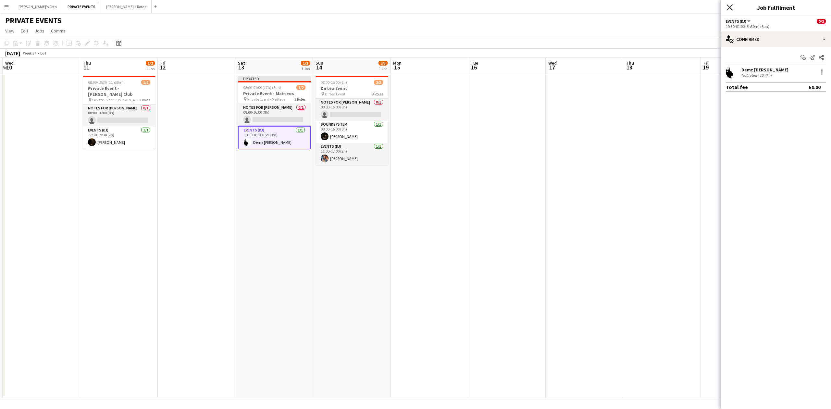
click at [729, 7] on icon at bounding box center [730, 7] width 6 height 6
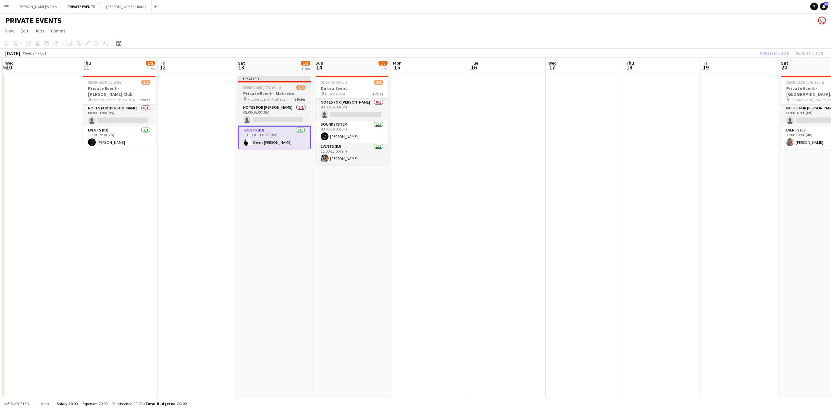
click at [277, 92] on h3 "Private Event - Matteos" at bounding box center [274, 94] width 73 height 6
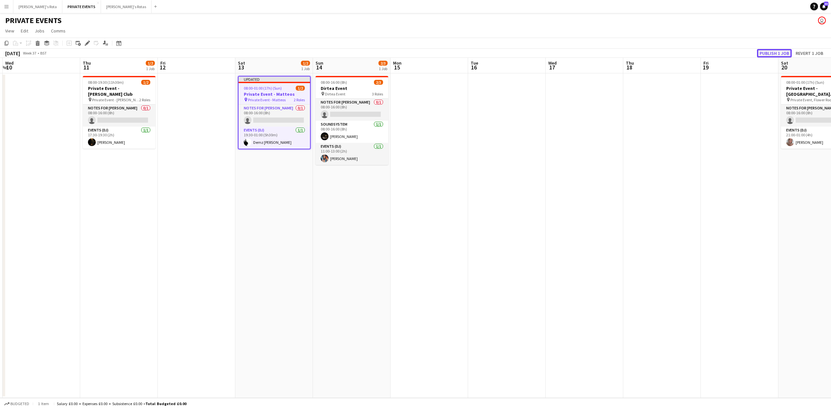
click at [781, 54] on button "Publish 1 job" at bounding box center [774, 53] width 35 height 8
click at [277, 83] on span "08:00-01:00 (17h) (Sun)" at bounding box center [263, 83] width 38 height 5
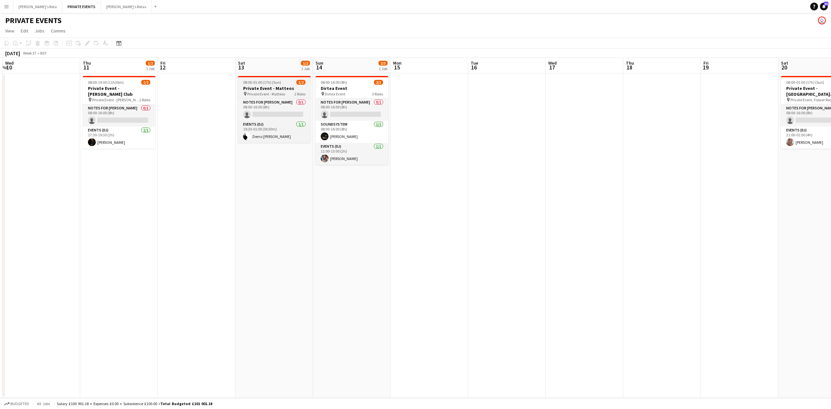
drag, startPoint x: 273, startPoint y: 95, endPoint x: 268, endPoint y: 95, distance: 4.9
click at [273, 95] on span "Private Event - Matteos" at bounding box center [266, 94] width 38 height 5
